Goal: Task Accomplishment & Management: Manage account settings

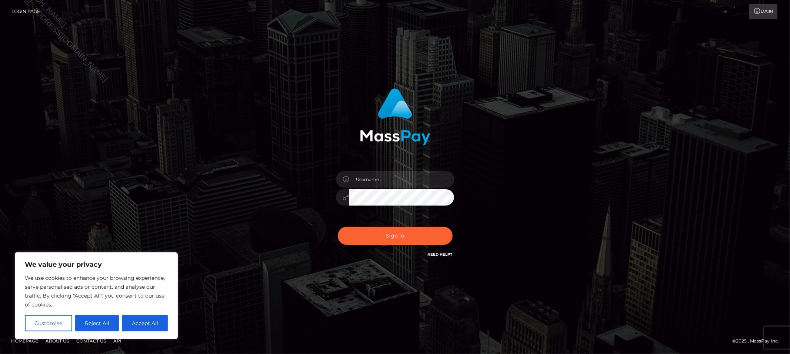
click at [393, 164] on div "Sign in" at bounding box center [395, 173] width 195 height 181
click at [395, 181] on input "text" at bounding box center [401, 179] width 105 height 17
type input "Allyssa"
click at [388, 239] on button "Sign in" at bounding box center [395, 235] width 115 height 18
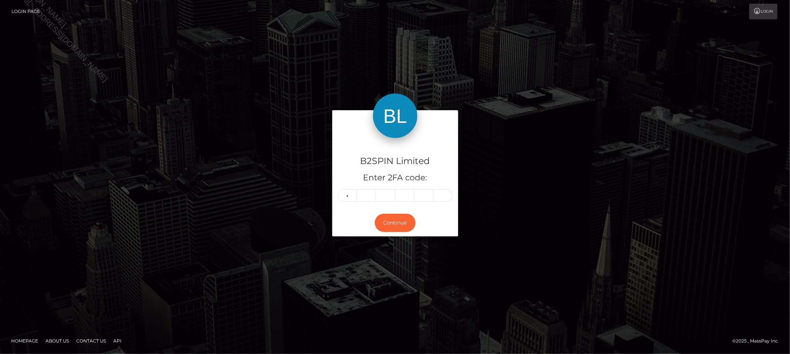
type input "4"
type input "9"
type input "4"
type input "6"
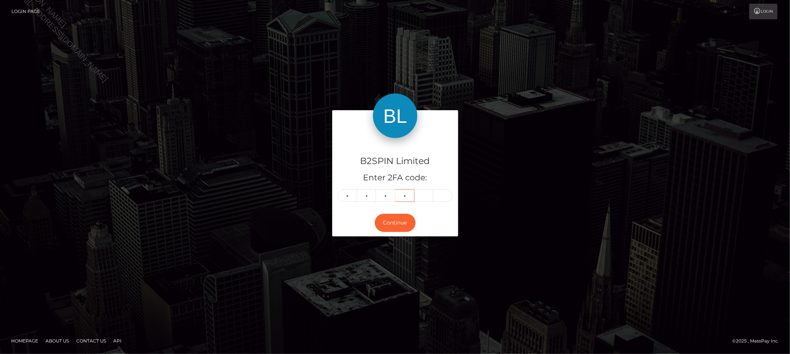
type input "5"
type input "7"
type input "2"
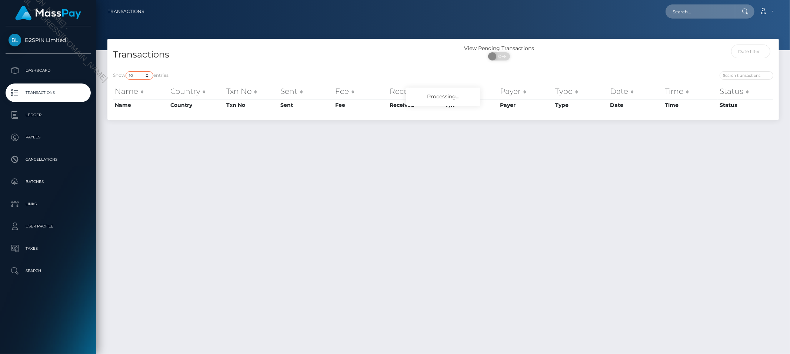
click at [136, 73] on select "10 25 50 100 250 500 1,000 3,500" at bounding box center [140, 75] width 28 height 9
select select "3500"
click at [126, 71] on select "10 25 50 100 250 500 1,000 3,500" at bounding box center [140, 75] width 28 height 9
click at [498, 56] on div "ON OFF" at bounding box center [492, 56] width 37 height 8
click at [507, 57] on span "OFF" at bounding box center [501, 56] width 19 height 8
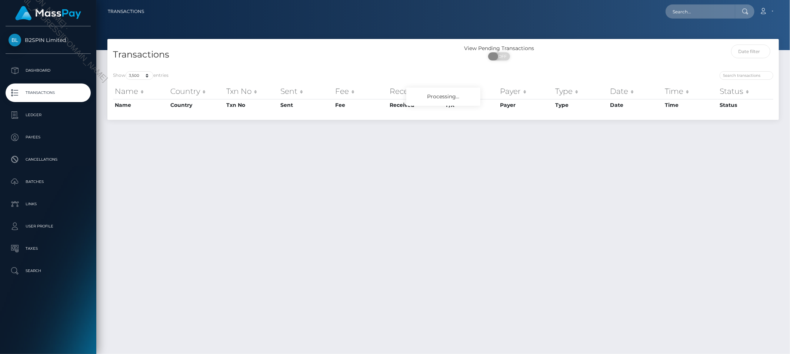
checkbox input "true"
click at [495, 27] on div at bounding box center [443, 25] width 694 height 50
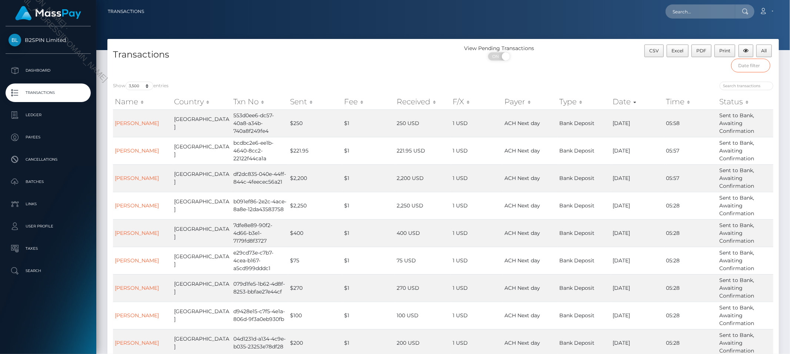
drag, startPoint x: 744, startPoint y: 64, endPoint x: 666, endPoint y: 172, distance: 133.0
click at [744, 64] on input "text" at bounding box center [751, 66] width 39 height 14
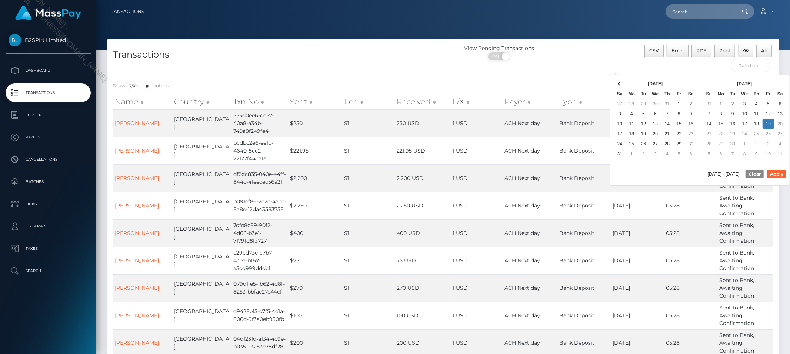
click at [666, 173] on div "[DATE] - [DATE] Clear Apply" at bounding box center [700, 173] width 179 height 23
click at [777, 174] on button "Apply" at bounding box center [776, 173] width 19 height 9
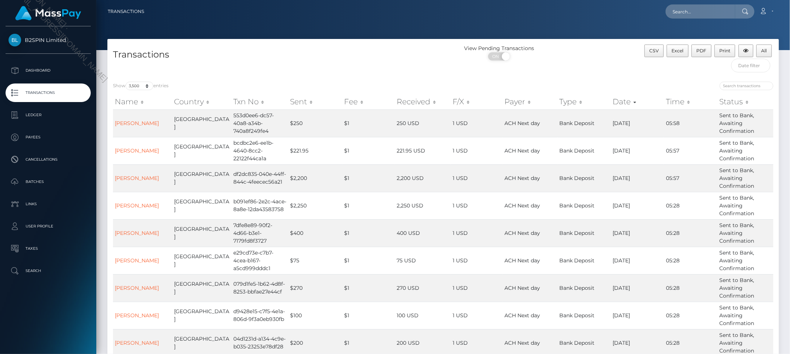
type input "[DATE] - [DATE]"
click at [762, 49] on span "All" at bounding box center [765, 51] width 6 height 6
click at [583, 67] on div "View Pending Transactions ON OFF" at bounding box center [528, 59] width 168 height 31
click at [764, 53] on button "All" at bounding box center [765, 50] width 16 height 13
click at [775, 12] on link "Account" at bounding box center [767, 12] width 22 height 16
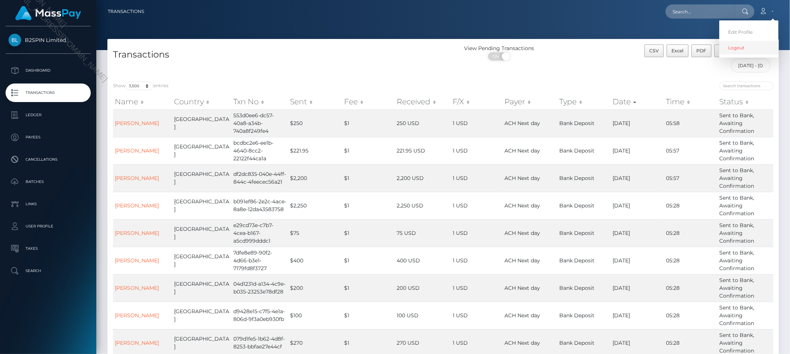
click at [730, 54] on link "Logout" at bounding box center [749, 48] width 59 height 14
